Goal: Task Accomplishment & Management: Use online tool/utility

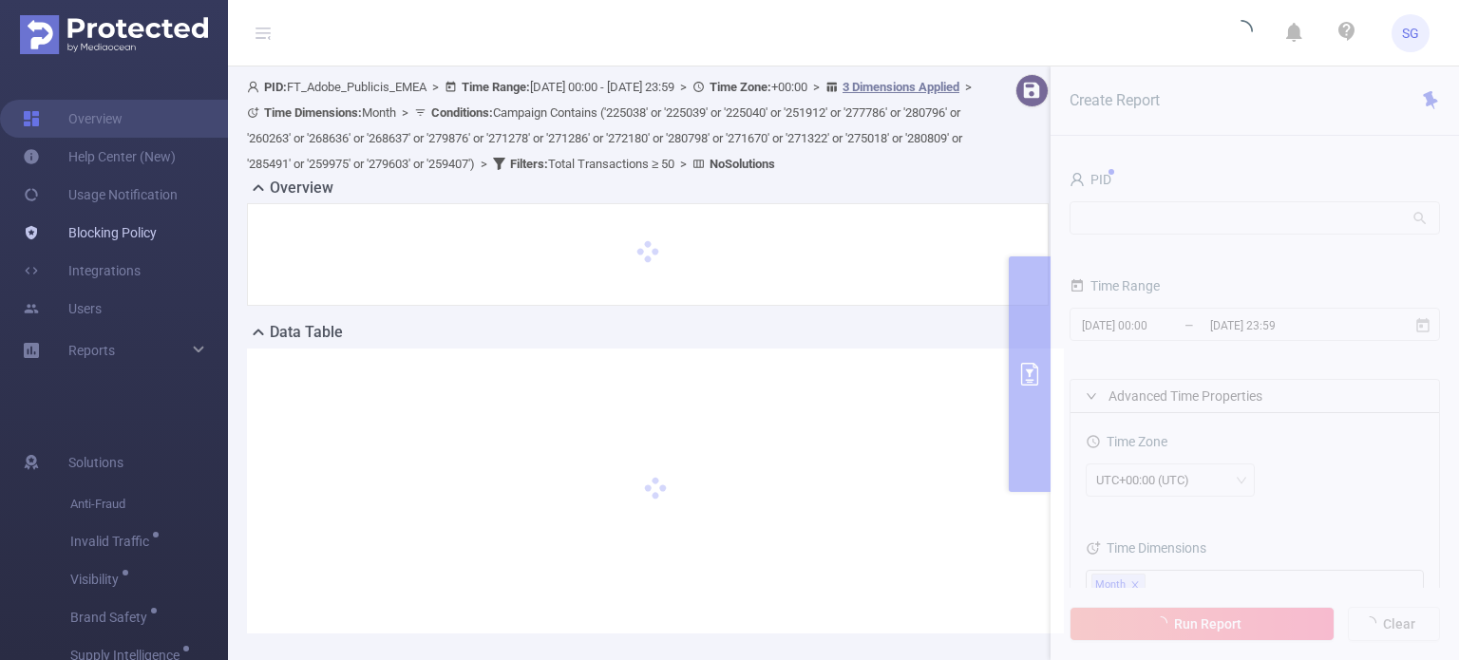
click at [120, 240] on link "Blocking Policy" at bounding box center [90, 233] width 134 height 38
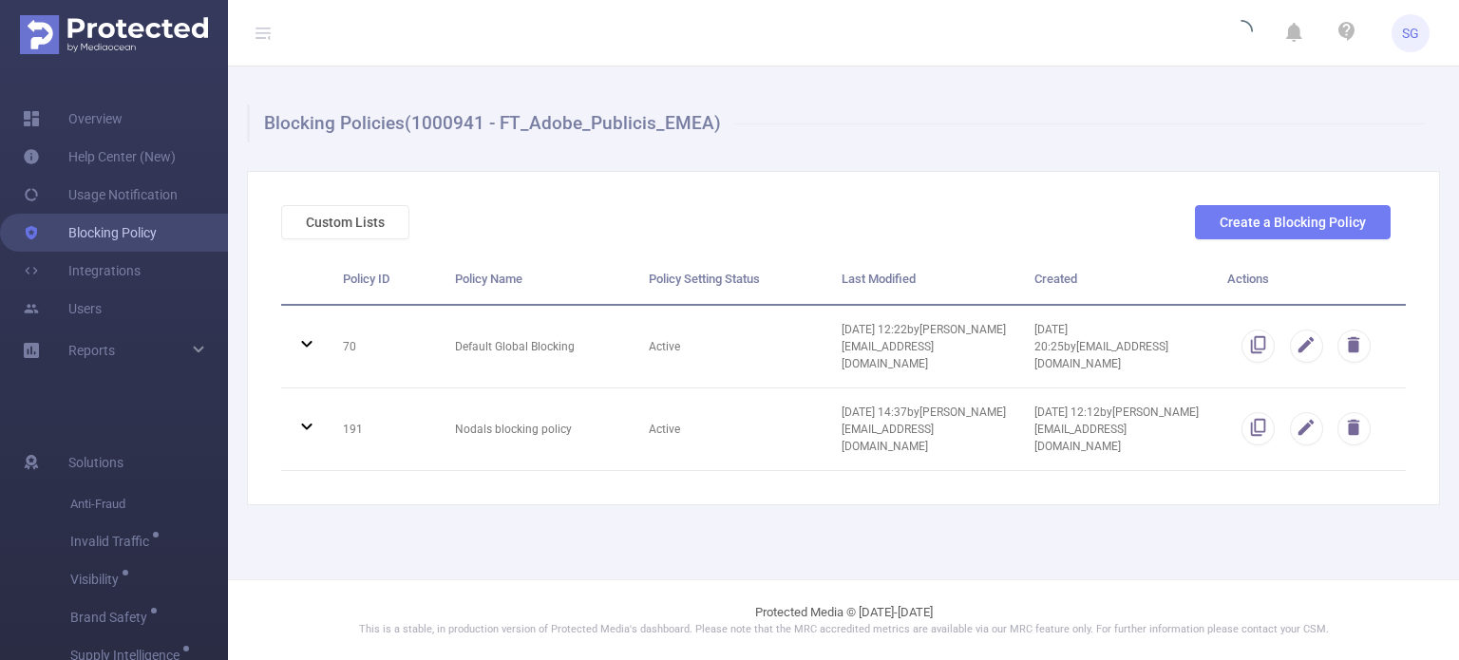
click at [143, 238] on link "Blocking Policy" at bounding box center [90, 233] width 134 height 38
click at [102, 231] on link "Blocking Policy" at bounding box center [90, 233] width 134 height 38
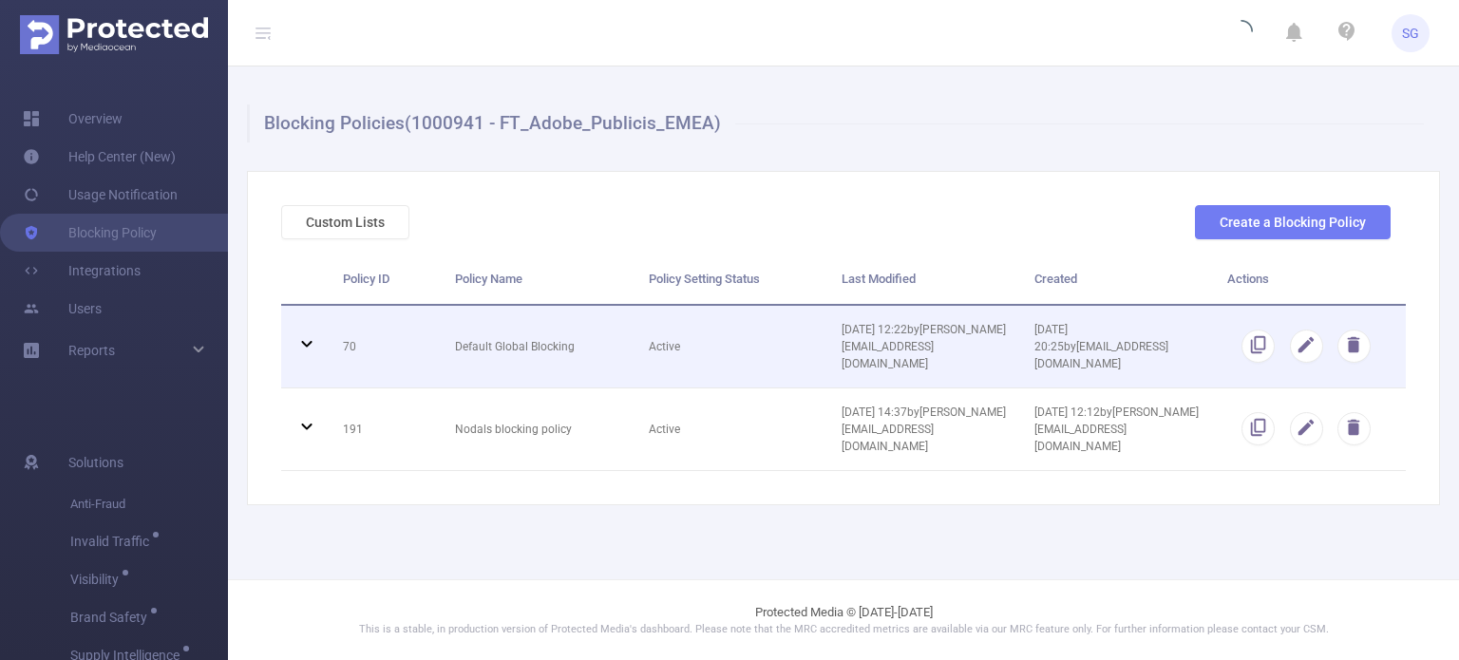
click at [309, 353] on icon at bounding box center [306, 344] width 23 height 23
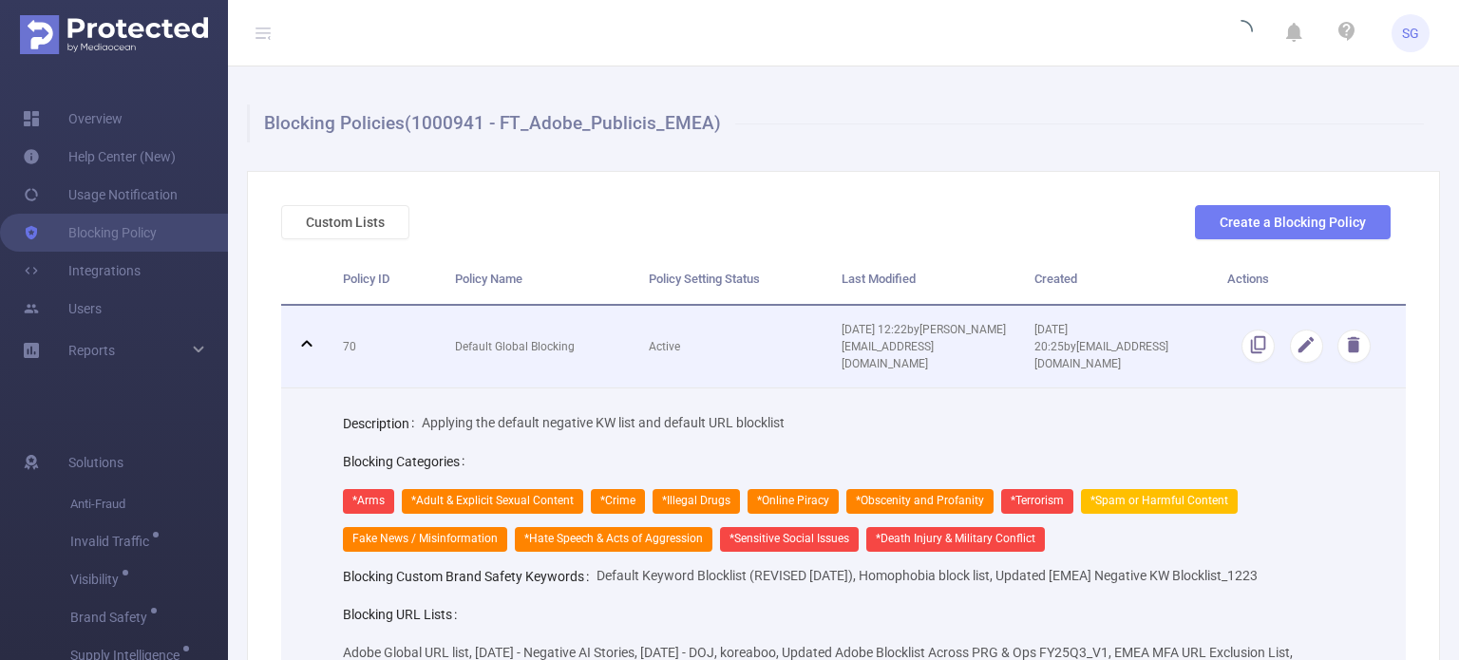
click at [314, 337] on icon at bounding box center [306, 344] width 23 height 23
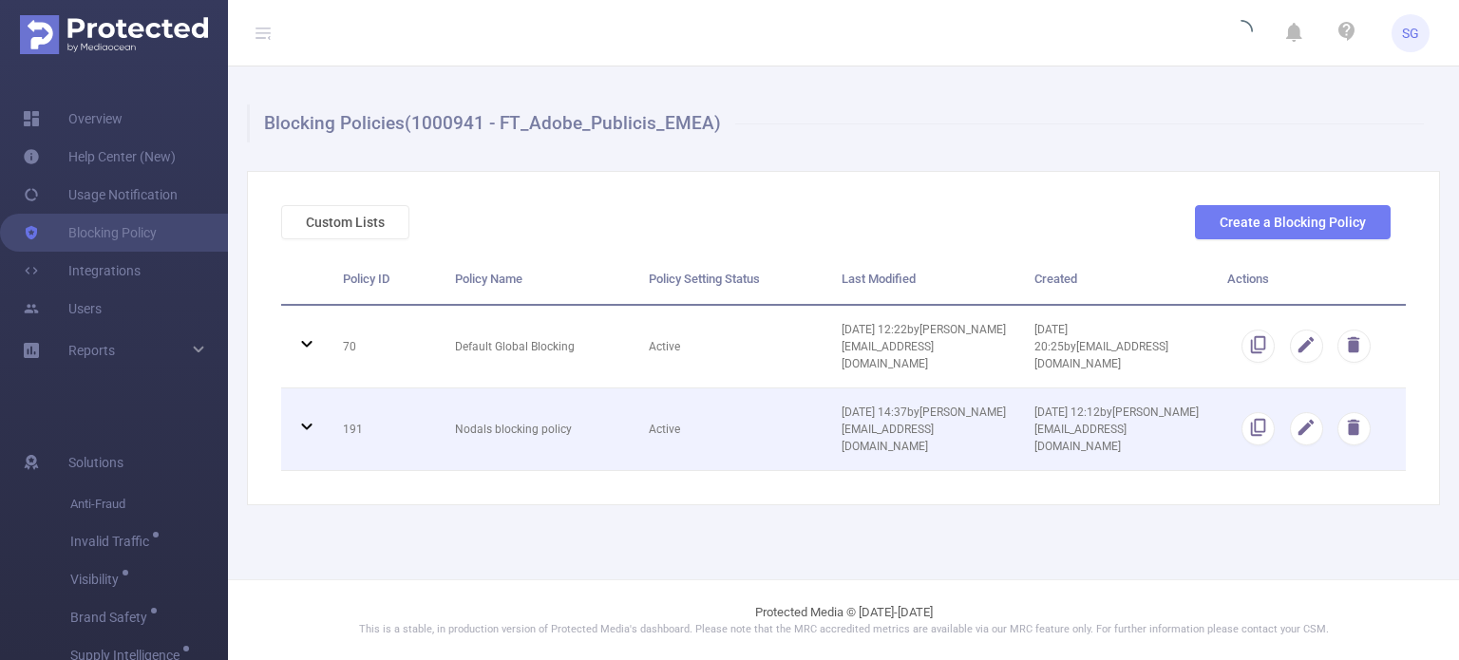
click at [310, 416] on icon at bounding box center [306, 426] width 23 height 23
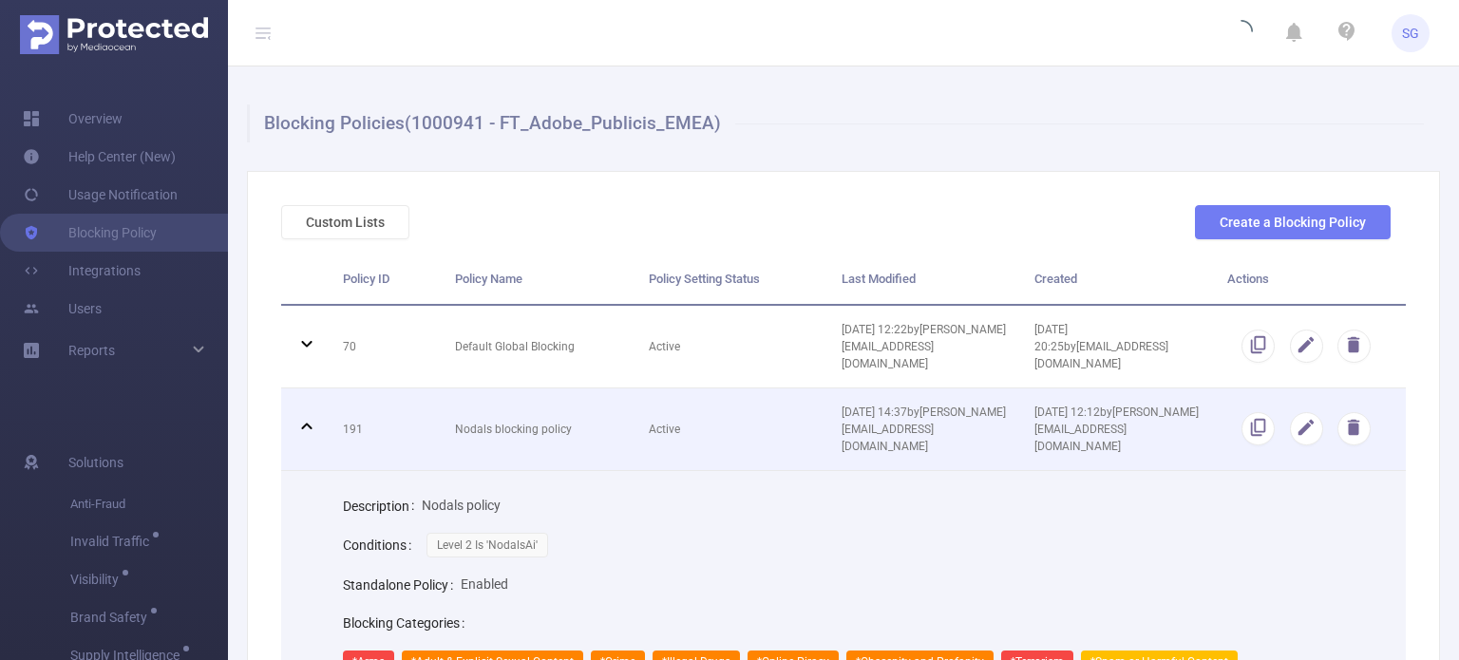
click at [310, 416] on icon at bounding box center [306, 426] width 23 height 23
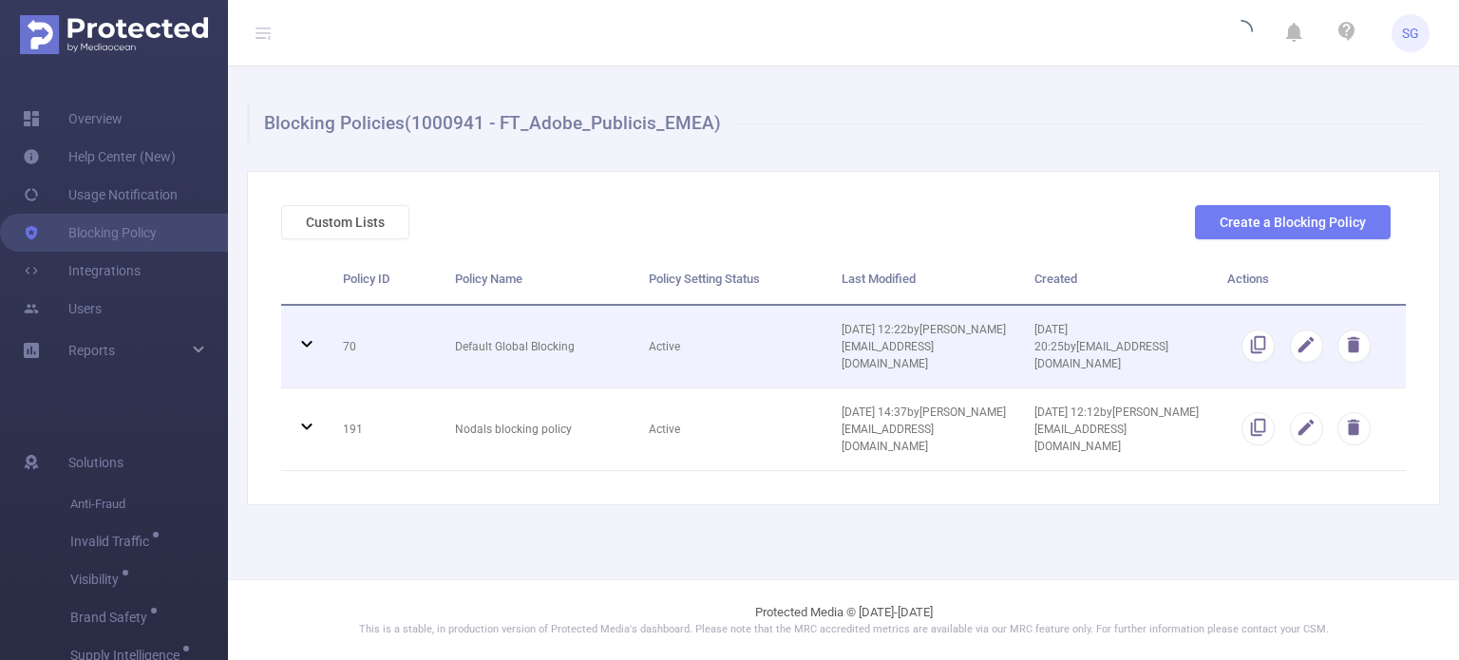
click at [304, 346] on icon at bounding box center [306, 344] width 23 height 23
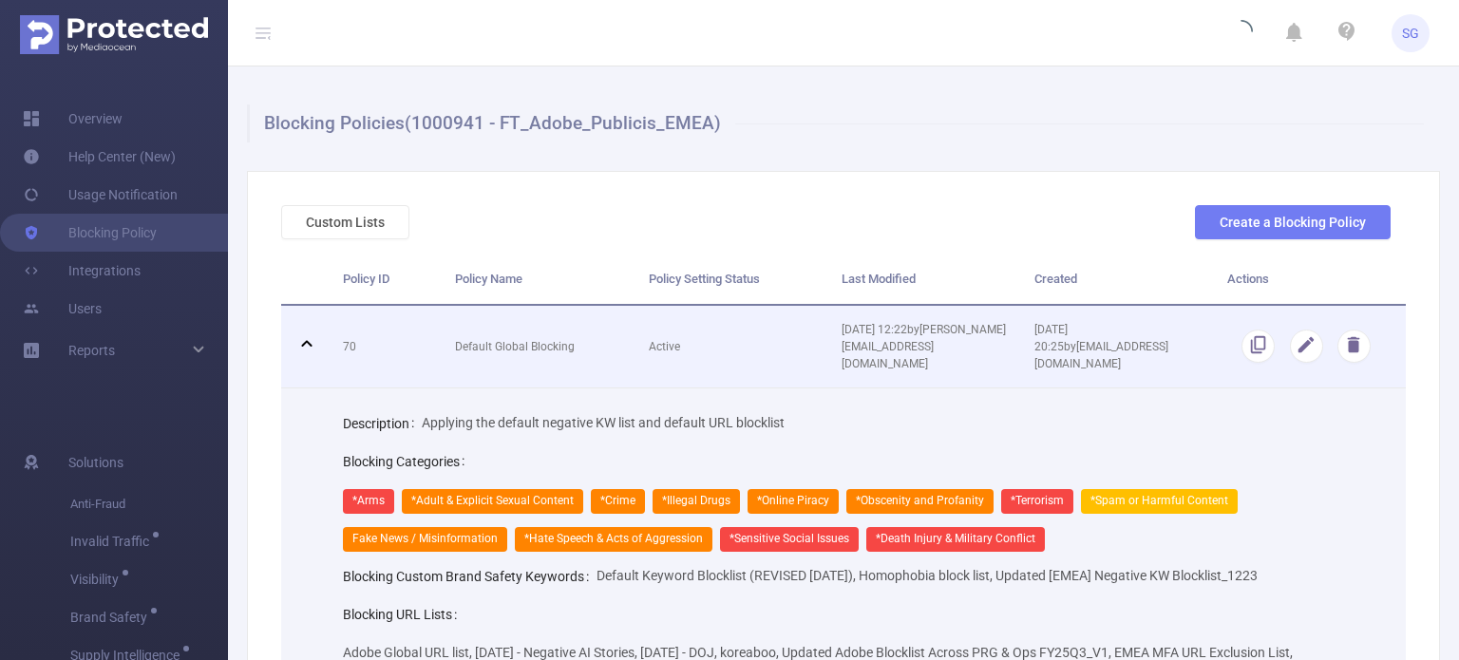
click at [306, 343] on icon at bounding box center [306, 344] width 23 height 23
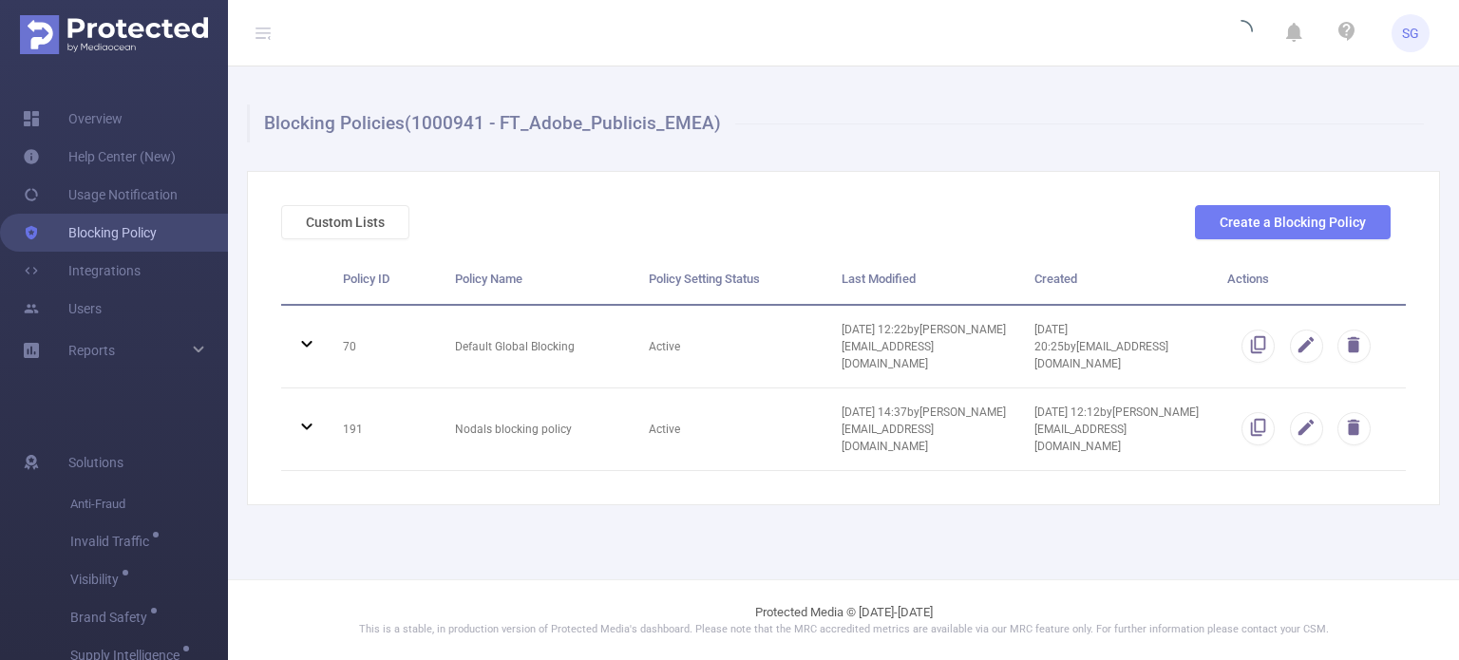
click at [132, 238] on link "Blocking Policy" at bounding box center [90, 233] width 134 height 38
click at [378, 224] on button "Custom Lists" at bounding box center [345, 222] width 128 height 34
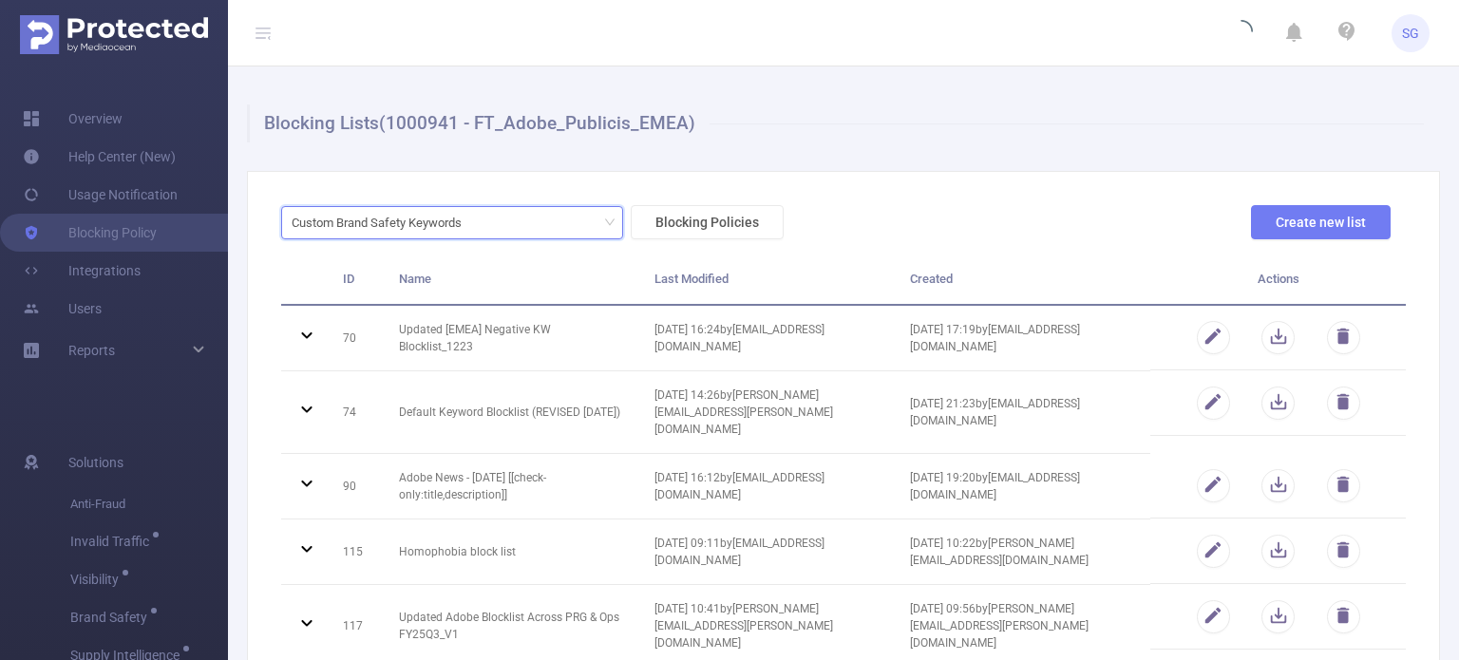
click at [403, 216] on div "Custom Brand Safety Keywords" at bounding box center [383, 222] width 183 height 31
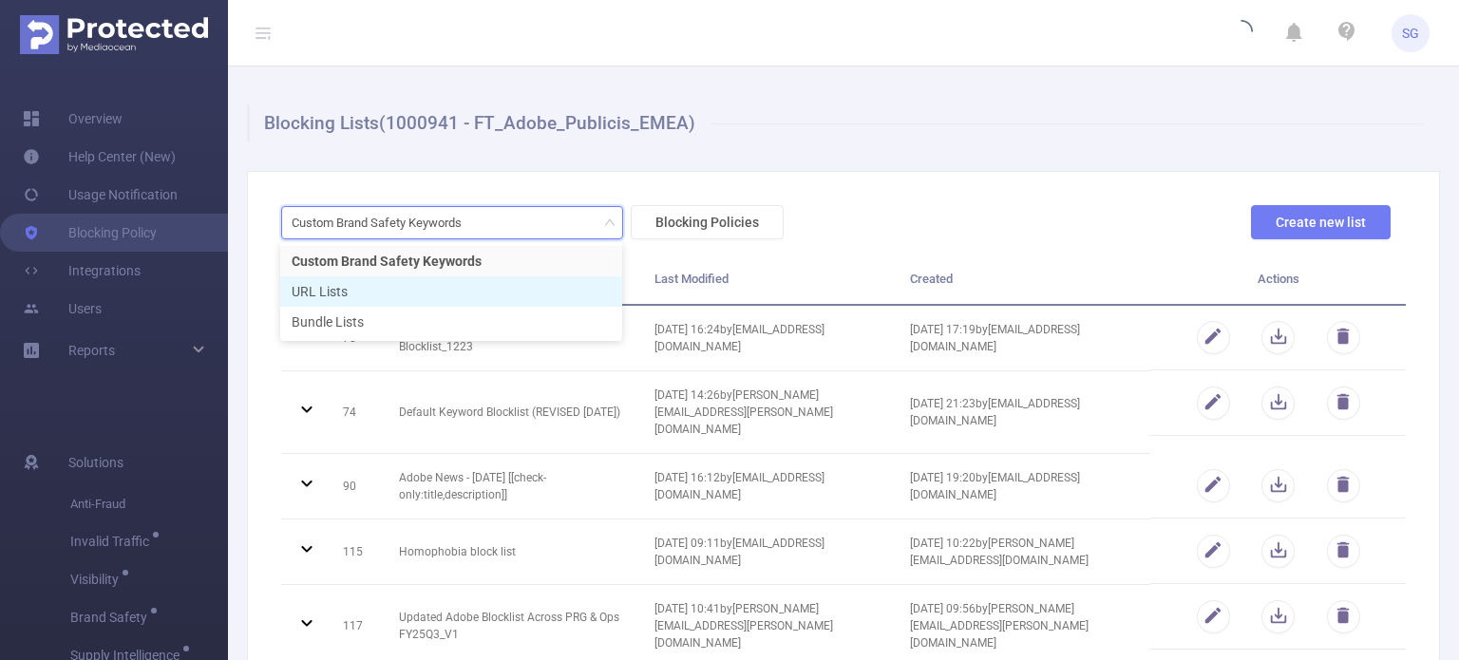
click at [391, 286] on li "URL Lists" at bounding box center [451, 291] width 342 height 30
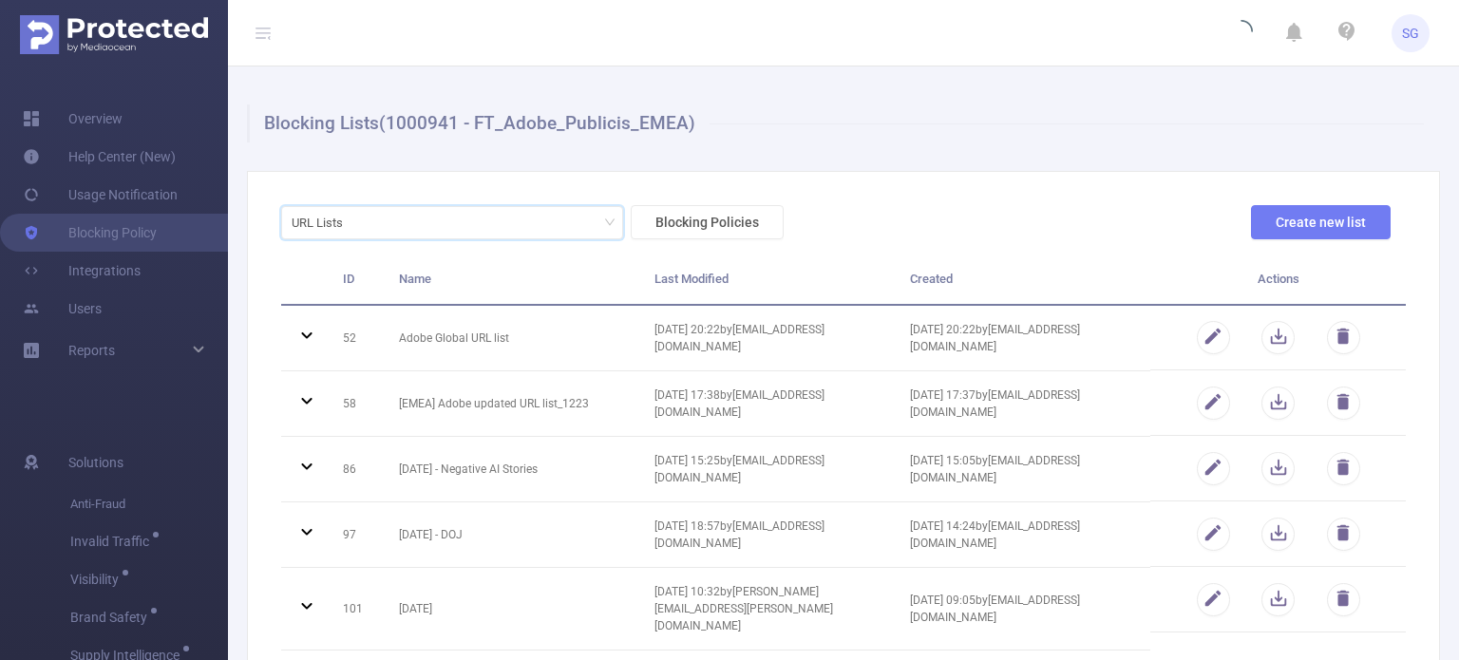
click at [1007, 211] on div "URL Lists Blocking Policies Create new list" at bounding box center [836, 229] width 1125 height 49
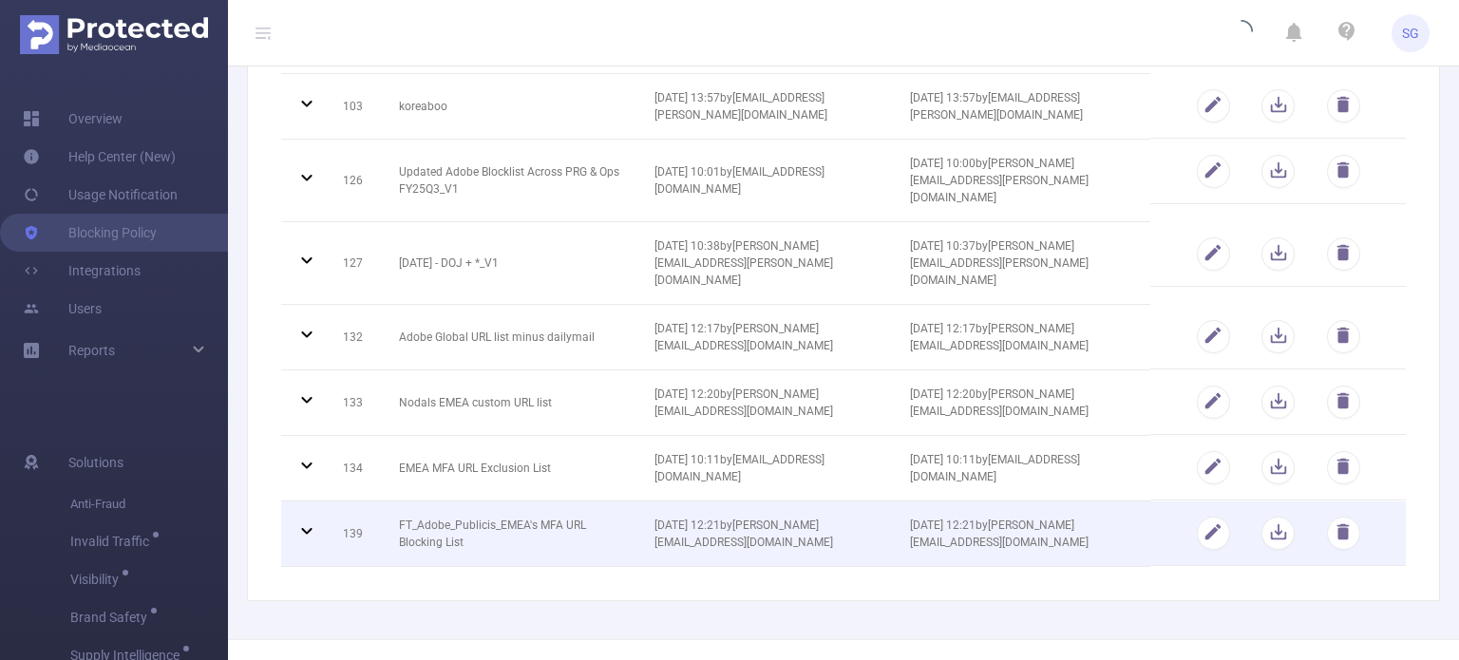
click at [306, 528] on icon at bounding box center [306, 531] width 10 height 7
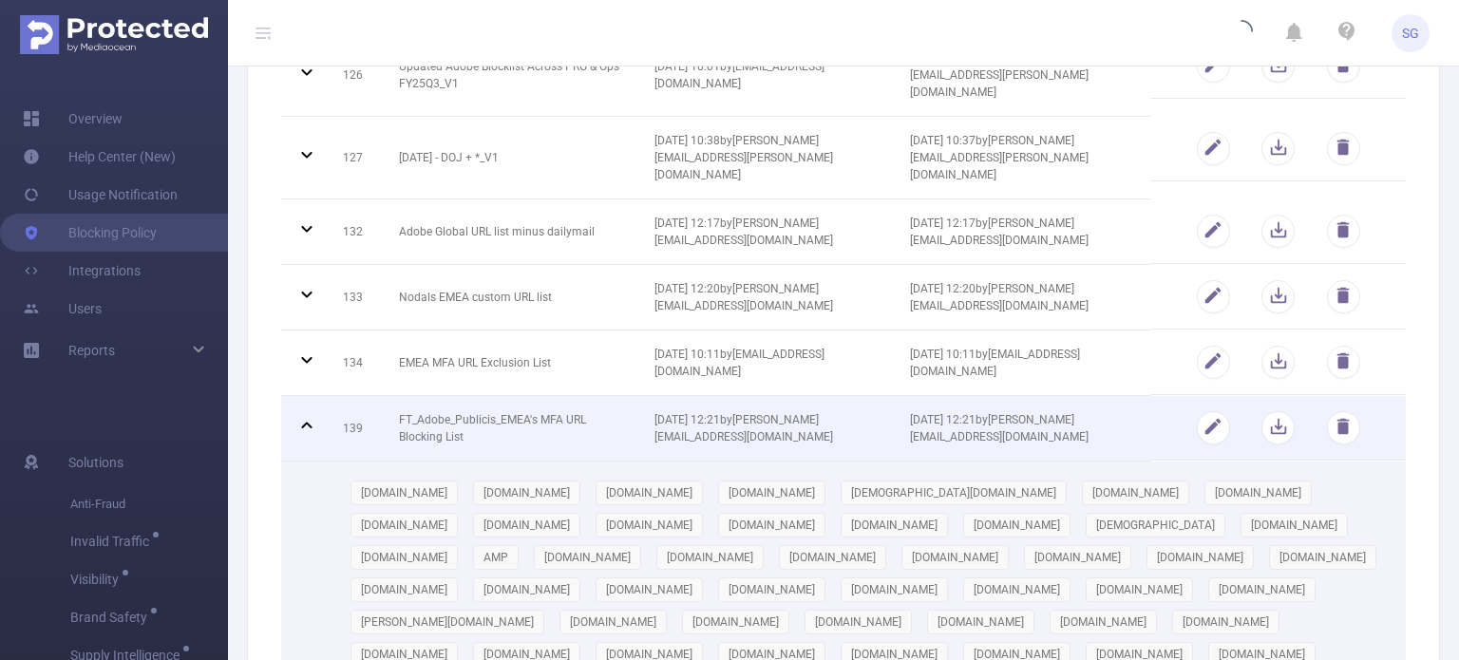
scroll to position [672, 0]
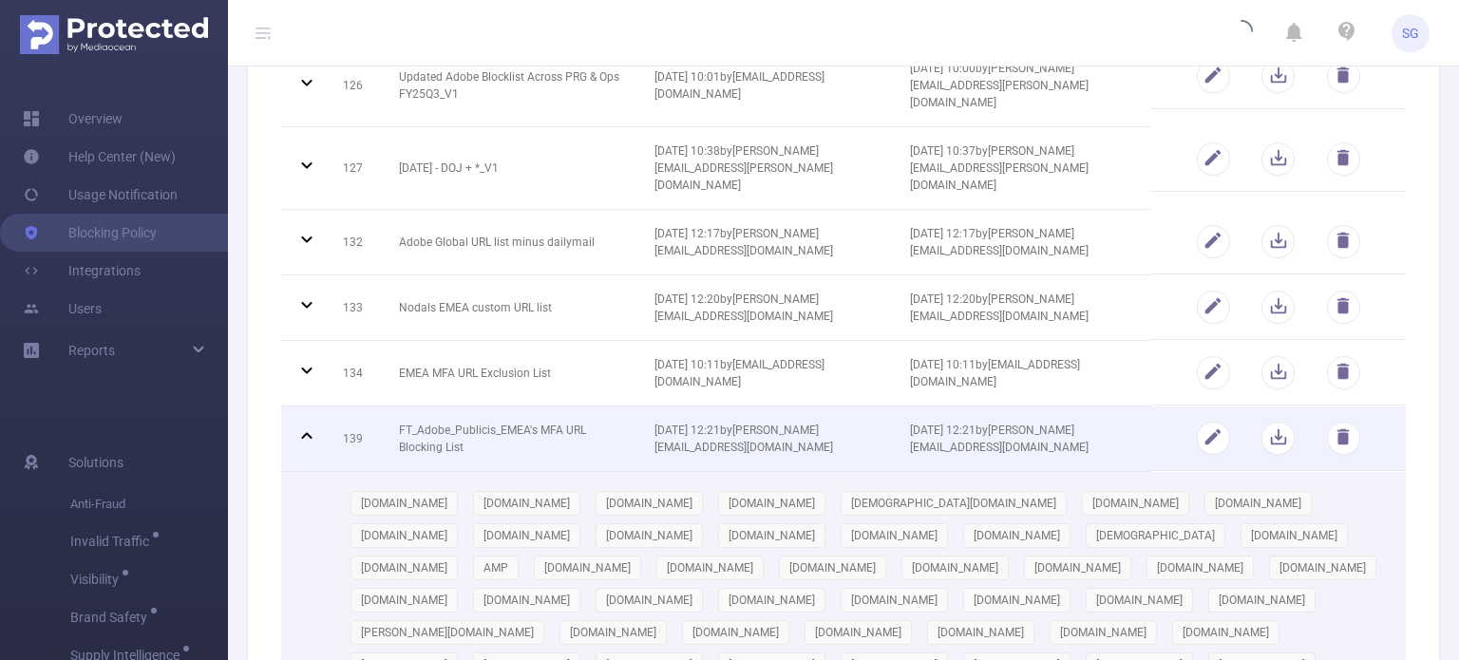
click at [308, 432] on icon at bounding box center [306, 435] width 10 height 7
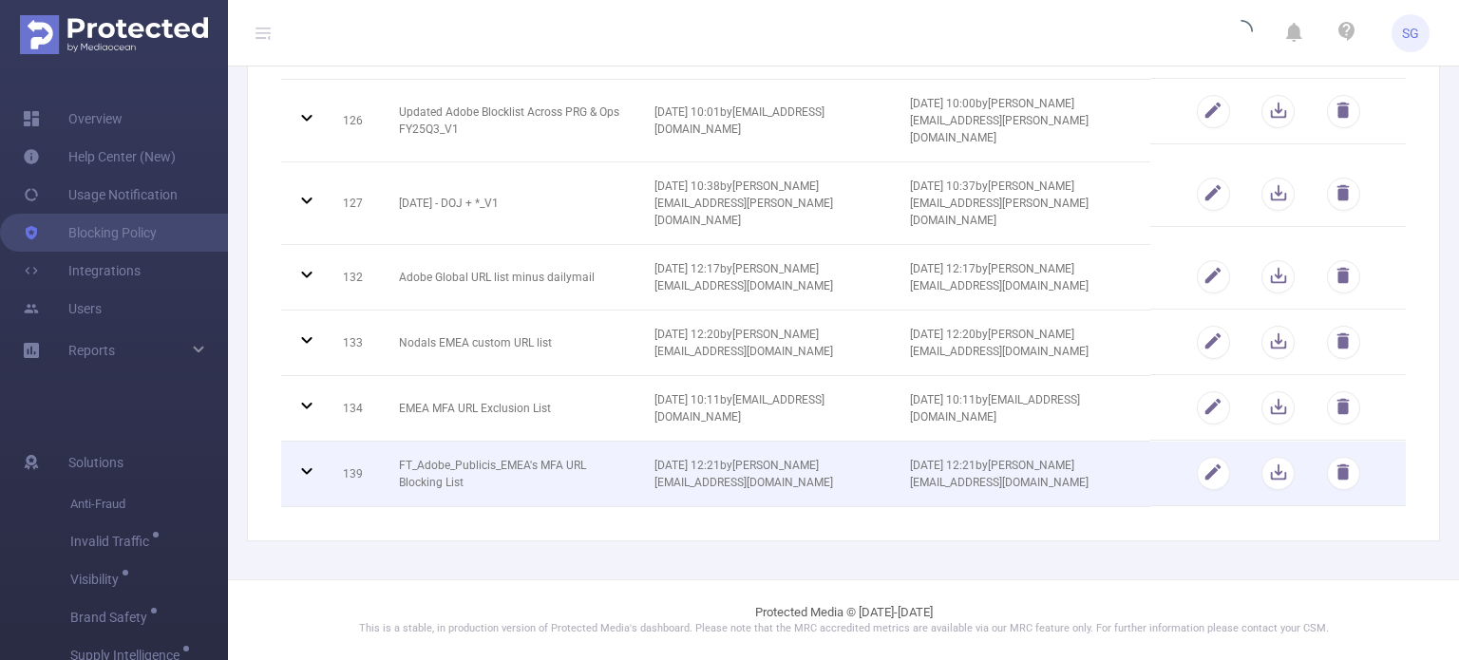
scroll to position [577, 0]
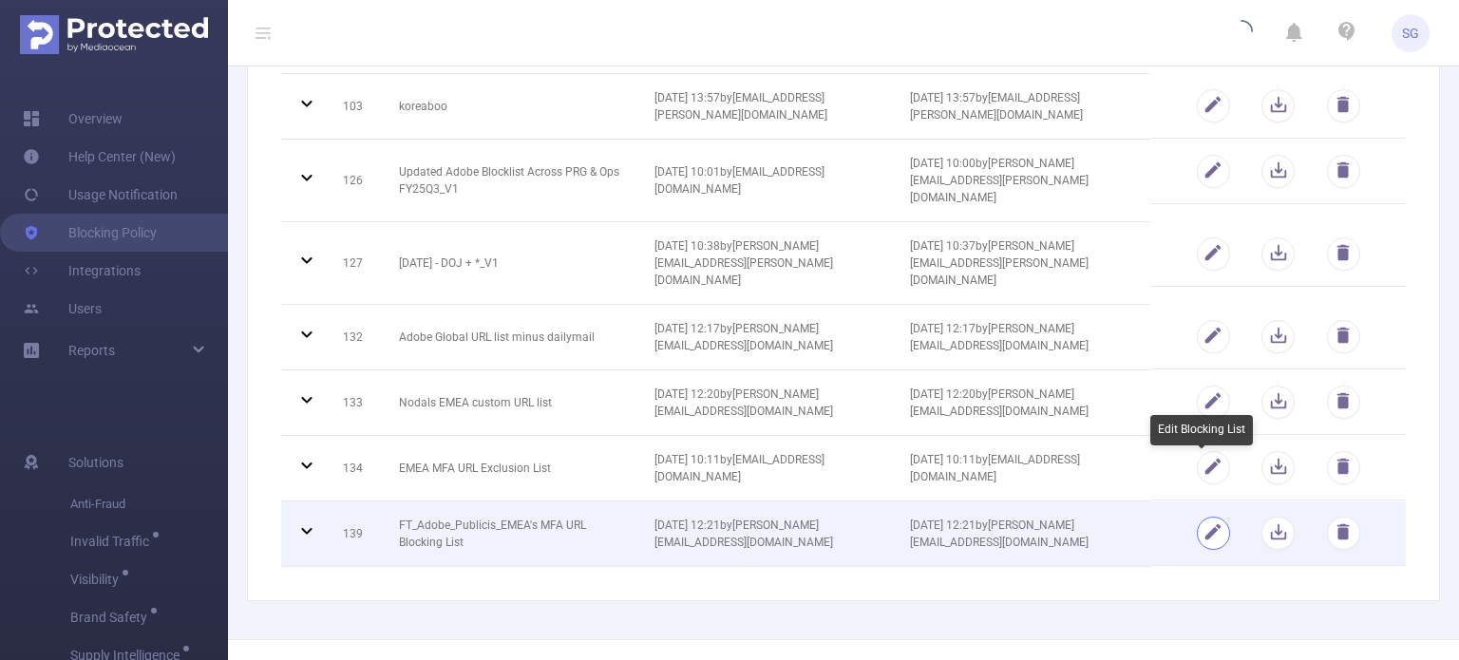
click at [1204, 517] on button "button" at bounding box center [1213, 533] width 33 height 33
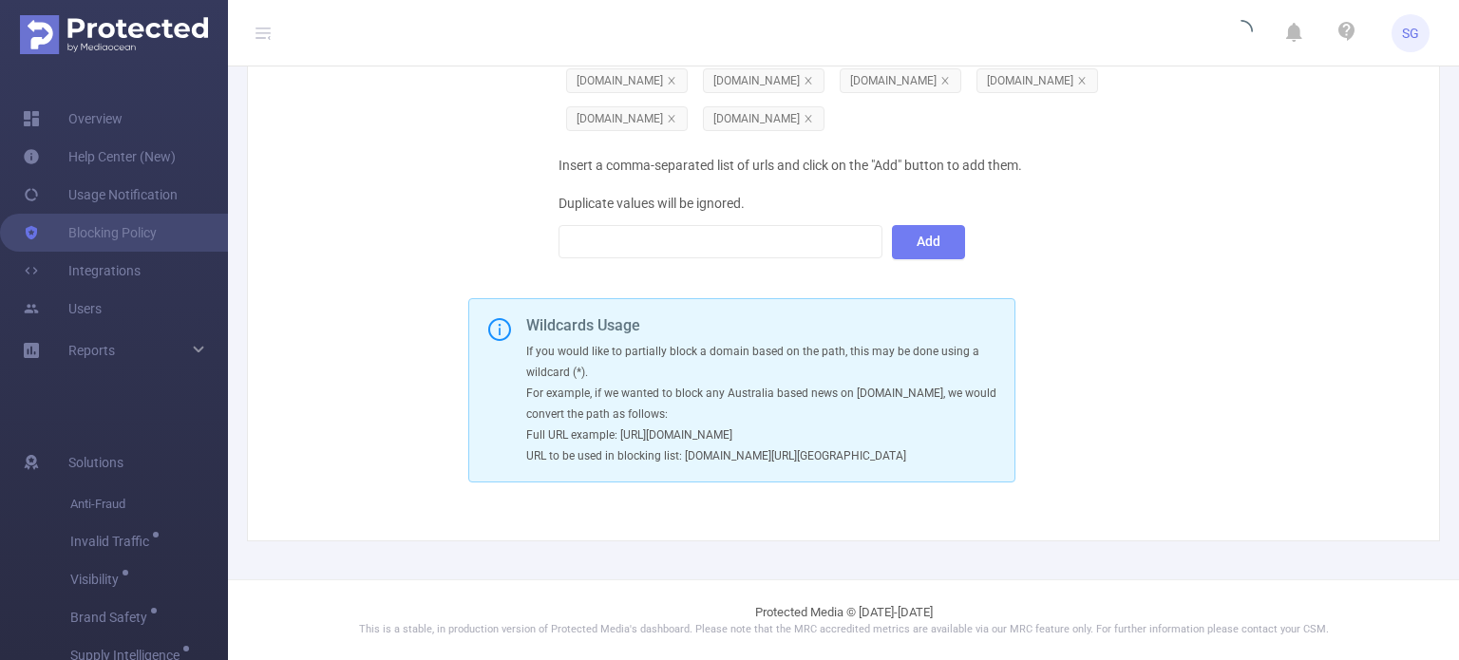
scroll to position [4510, 0]
click at [708, 233] on div at bounding box center [720, 241] width 303 height 31
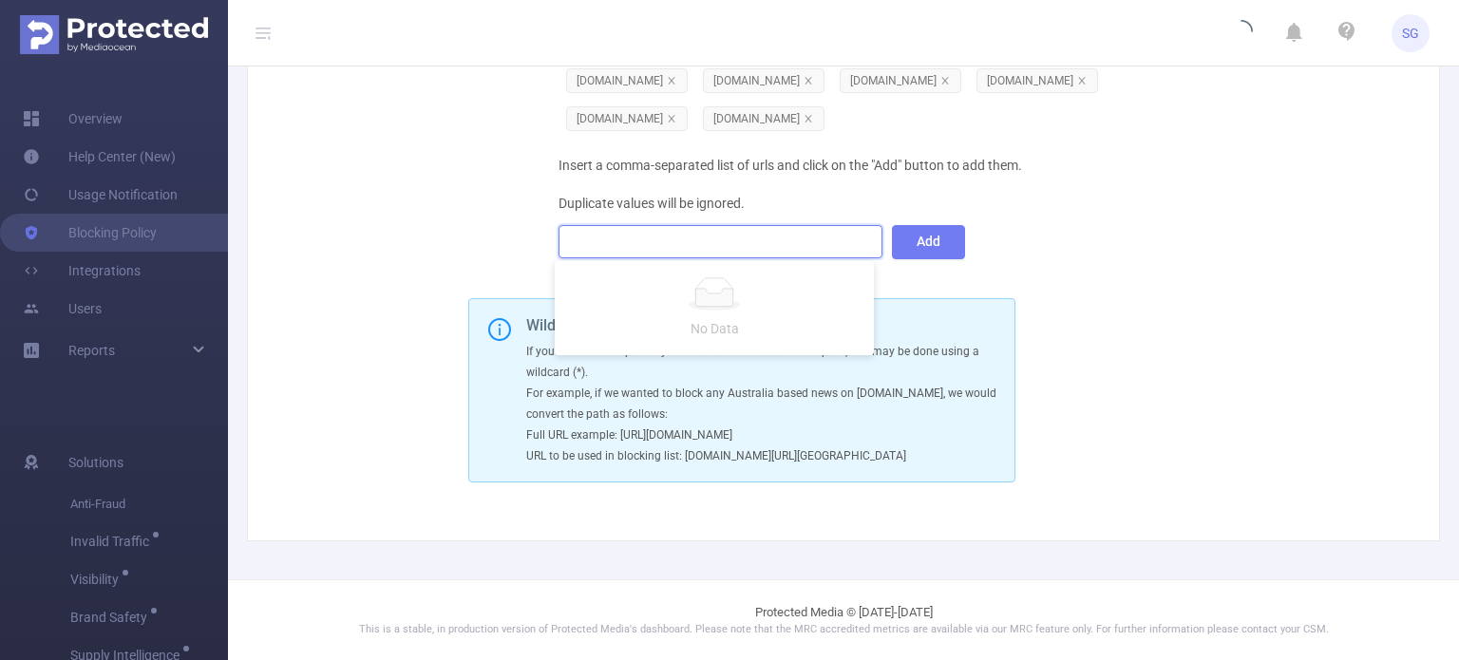
click at [1079, 219] on div "Insert a comma-separated list of urls and click on the "Add" button to add them…" at bounding box center [882, 203] width 647 height 114
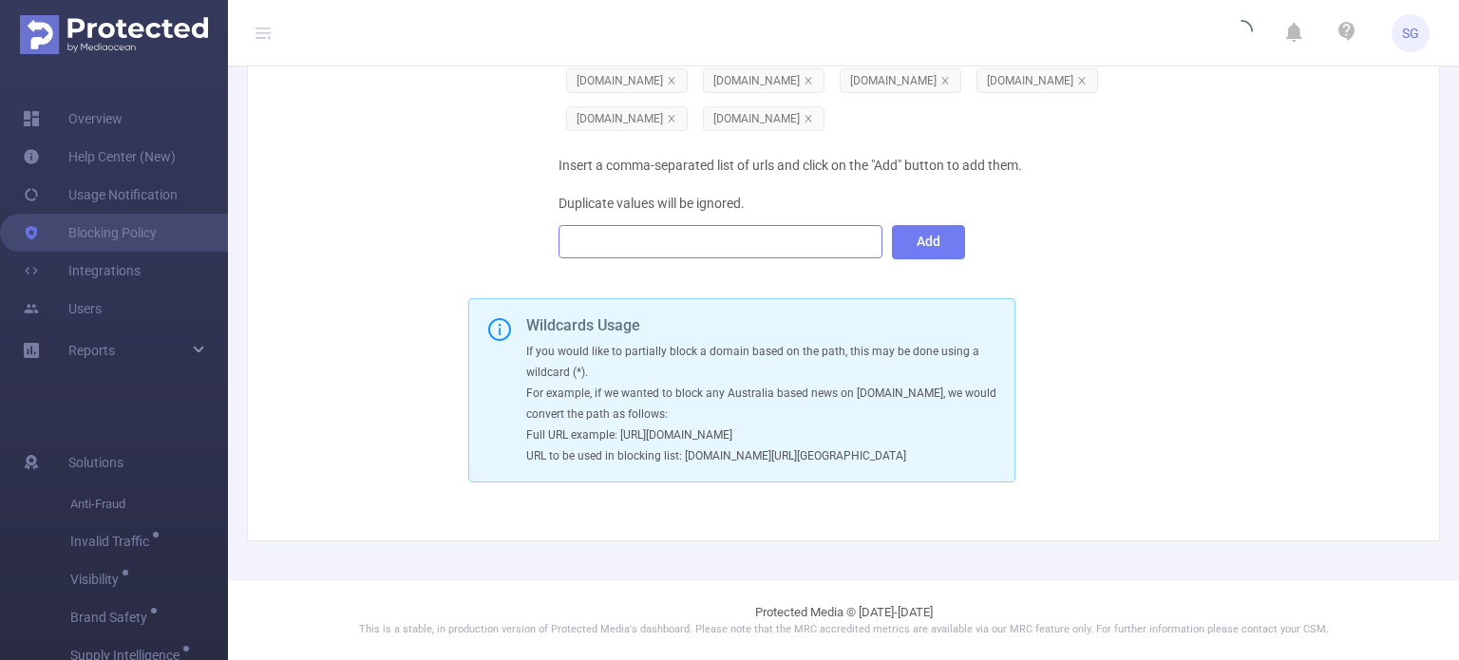
click at [707, 247] on div at bounding box center [720, 241] width 303 height 31
